Goal: Task Accomplishment & Management: Use online tool/utility

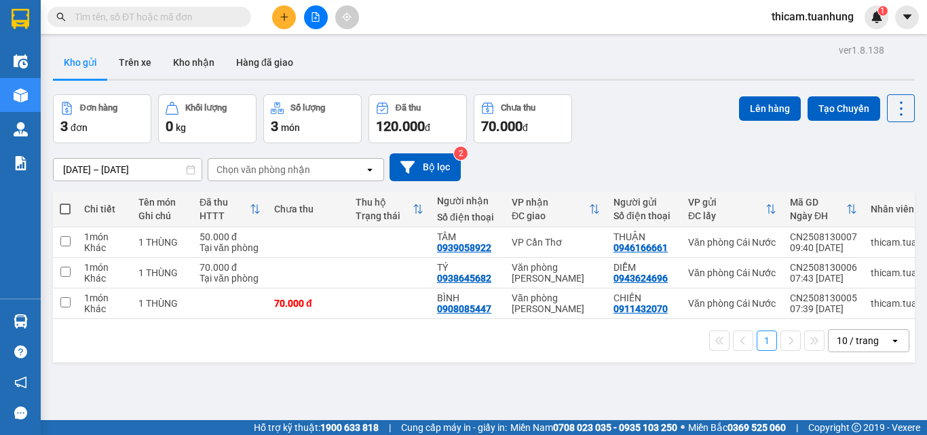
click at [63, 210] on span at bounding box center [65, 209] width 11 height 11
click at [65, 202] on input "checkbox" at bounding box center [65, 202] width 0 height 0
checkbox input "true"
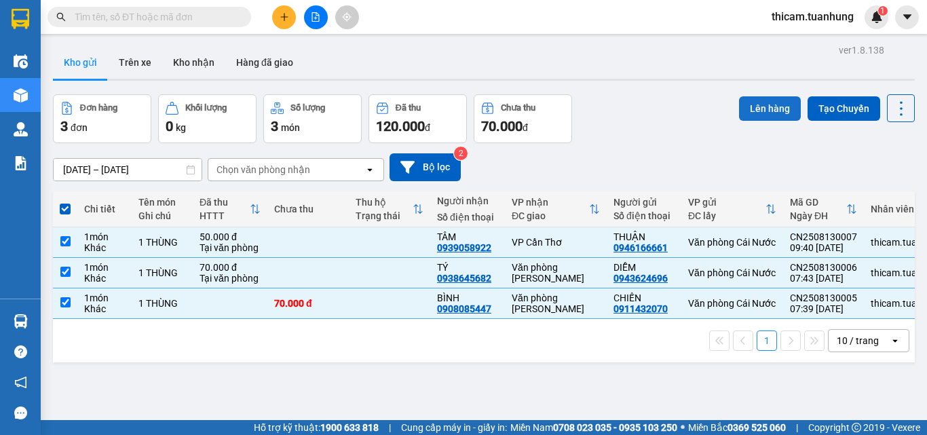
click at [747, 110] on button "Lên hàng" at bounding box center [770, 108] width 62 height 24
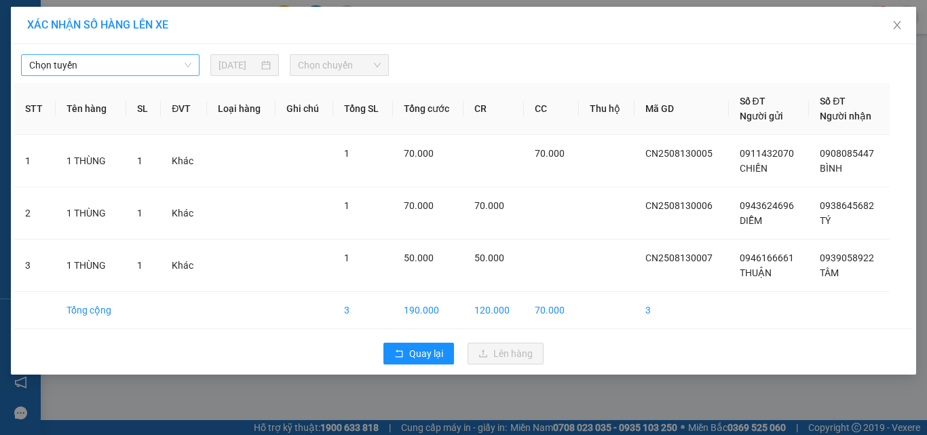
click at [164, 62] on span "Chọn tuyến" at bounding box center [110, 65] width 162 height 20
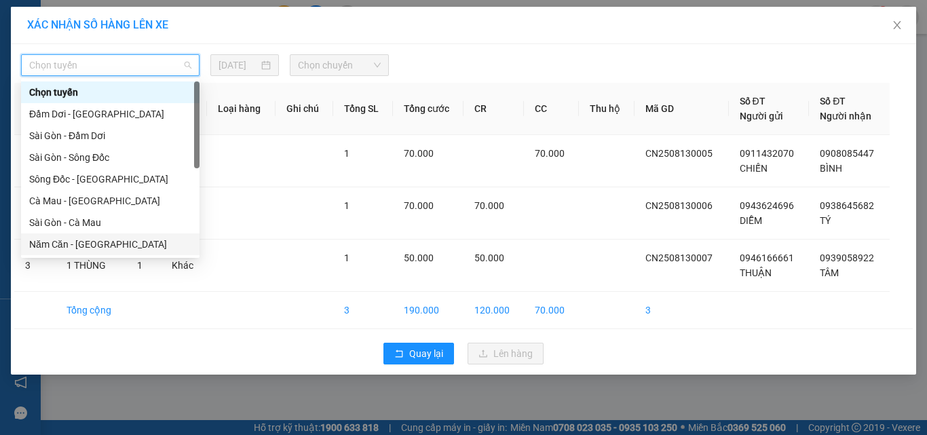
click at [99, 240] on div "Năm Căn - [GEOGRAPHIC_DATA]" at bounding box center [110, 244] width 162 height 15
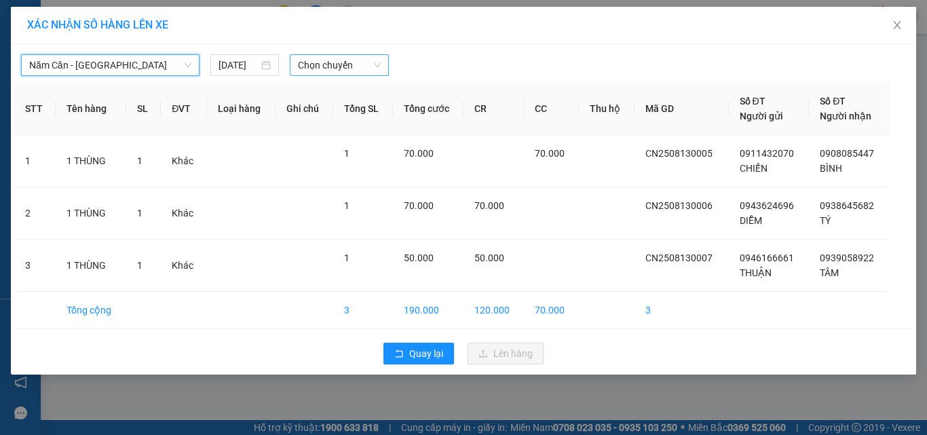
click at [381, 64] on span "Chọn chuyến" at bounding box center [339, 65] width 83 height 20
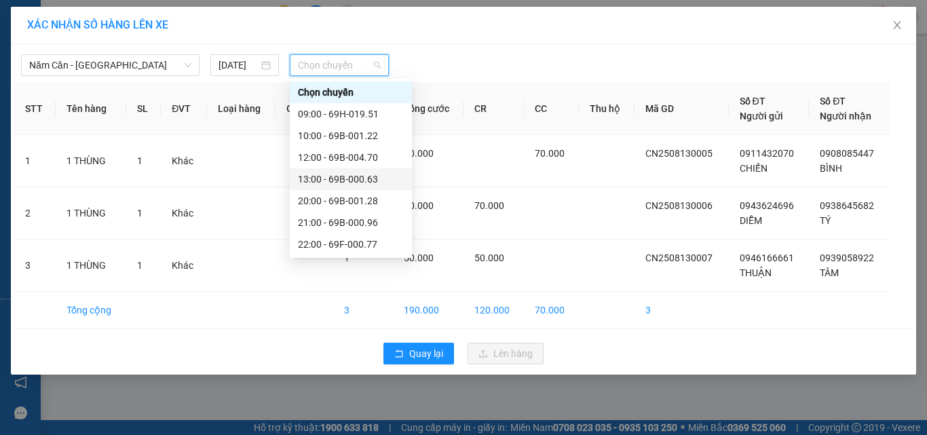
click at [339, 176] on div "13:00 - 69B-000.63" at bounding box center [351, 179] width 106 height 15
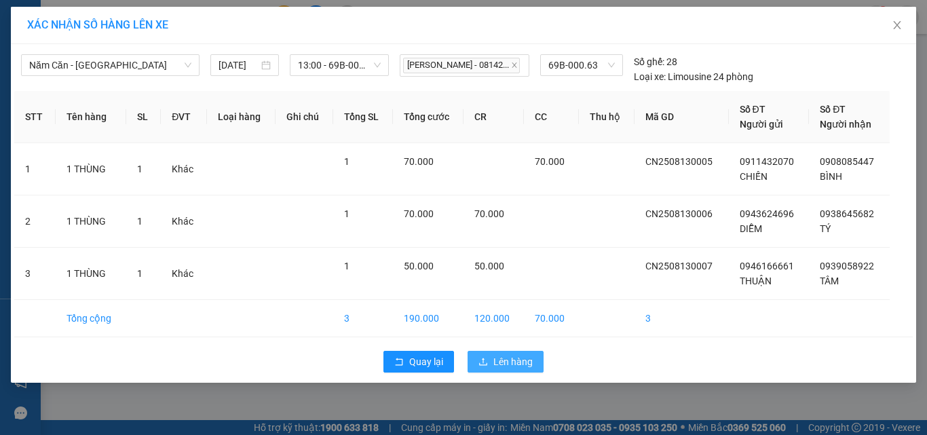
click at [494, 365] on span "Lên hàng" at bounding box center [513, 361] width 39 height 15
